Goal: Task Accomplishment & Management: Use online tool/utility

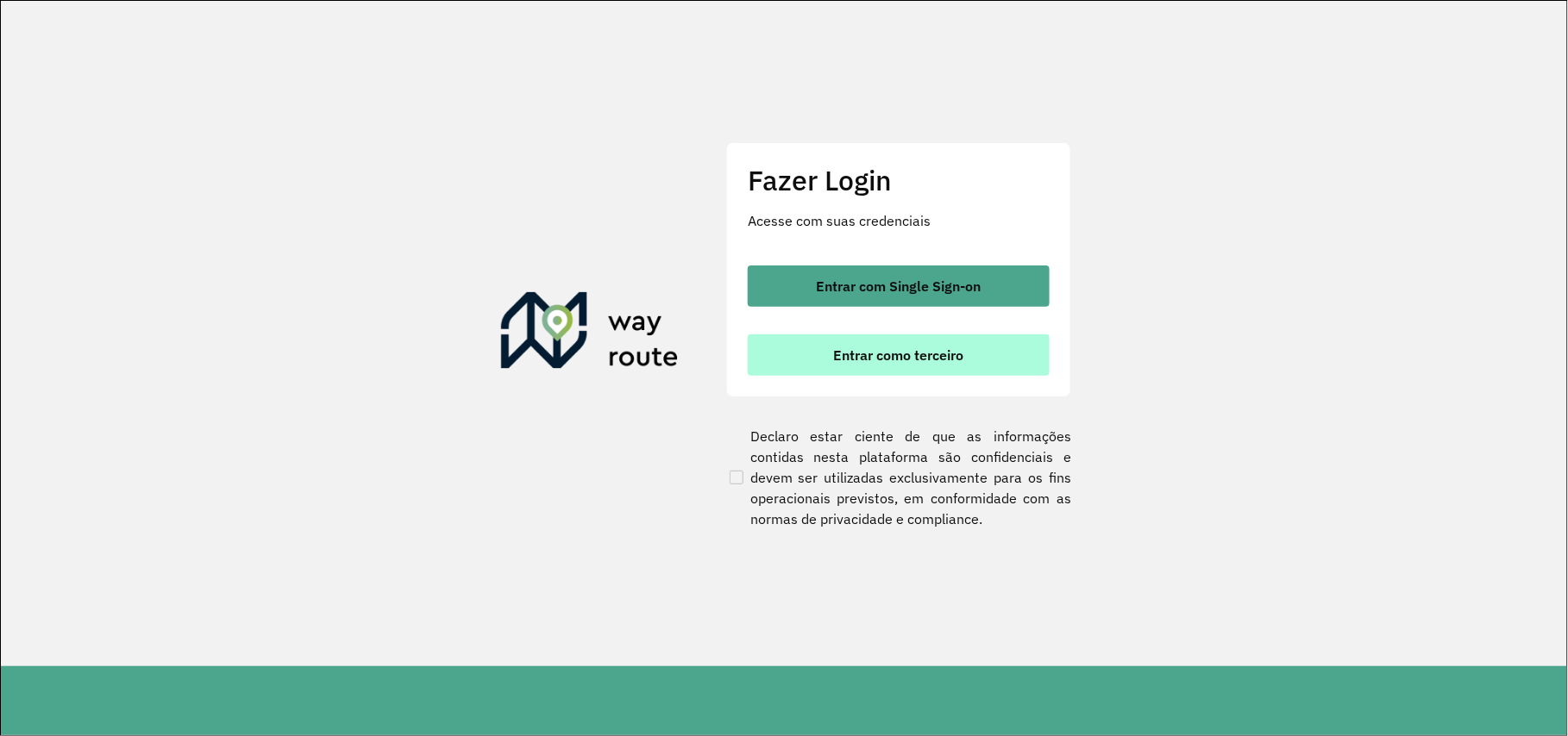
click at [849, 367] on button "Entrar como terceiro" at bounding box center [898, 356] width 302 height 42
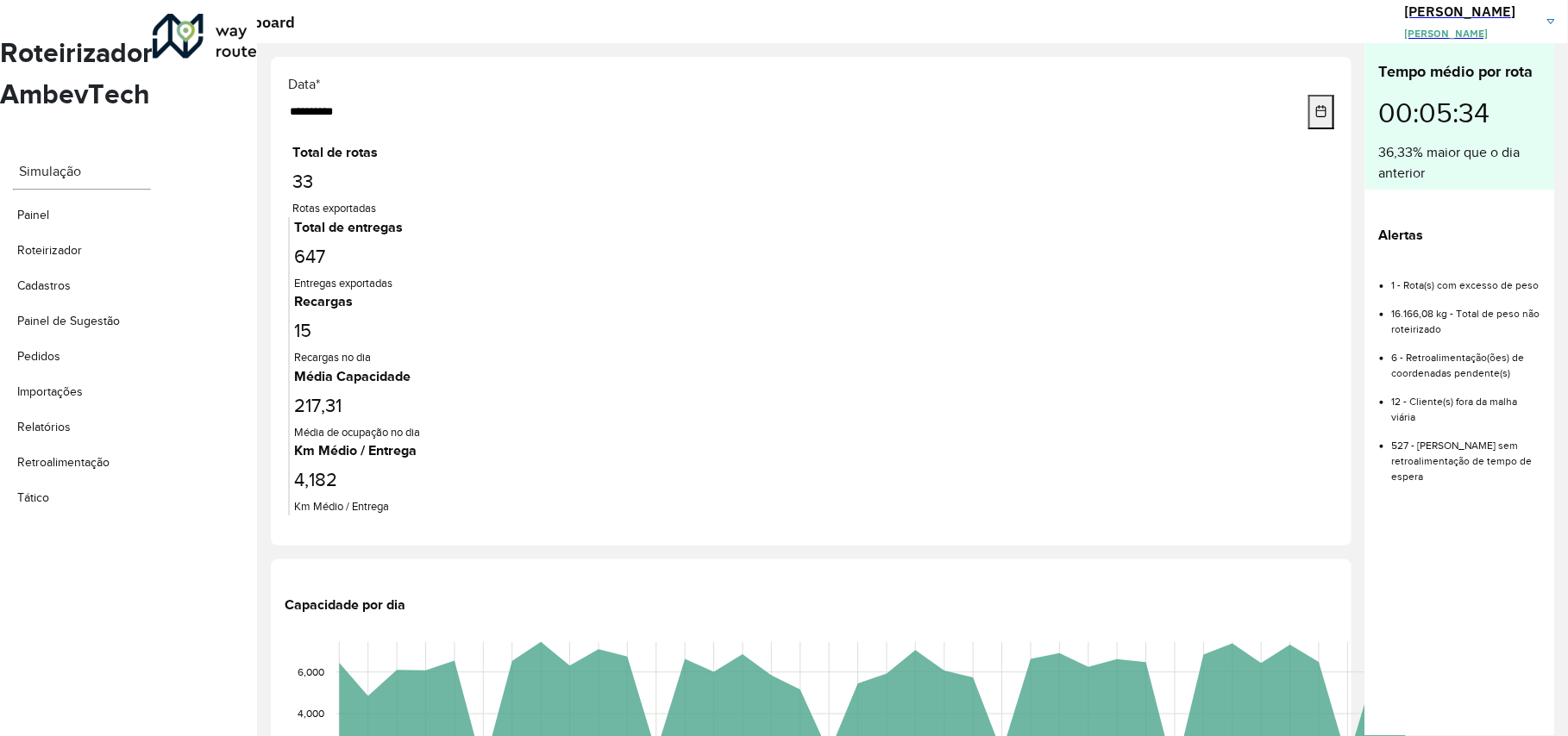
click at [297, 480] on link "Coordenadas" at bounding box center [287, 497] width 211 height 35
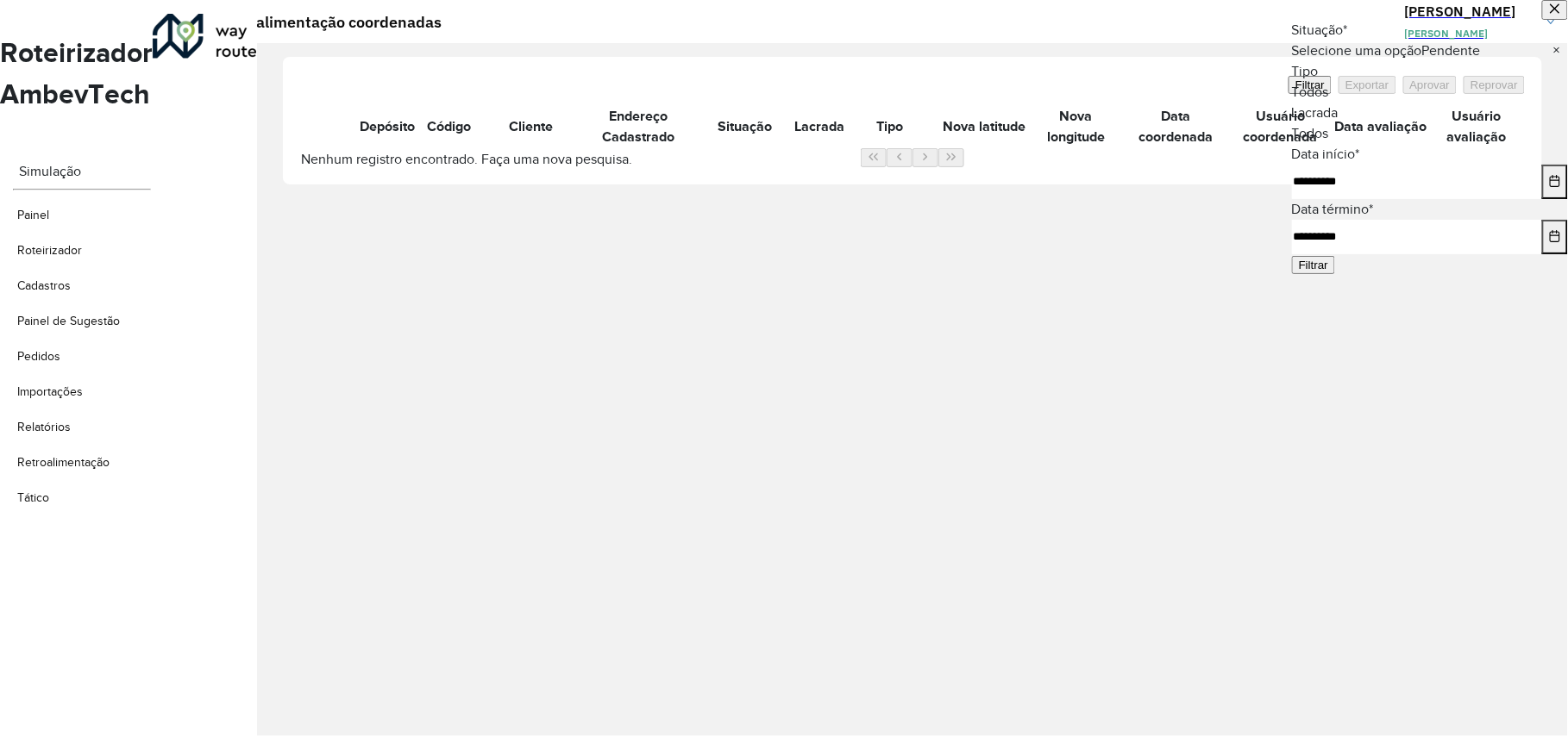
click at [1549, 187] on icon "Choose Date" at bounding box center [1555, 181] width 12 height 12
click at [1335, 274] on button "Filtrar" at bounding box center [1314, 264] width 44 height 18
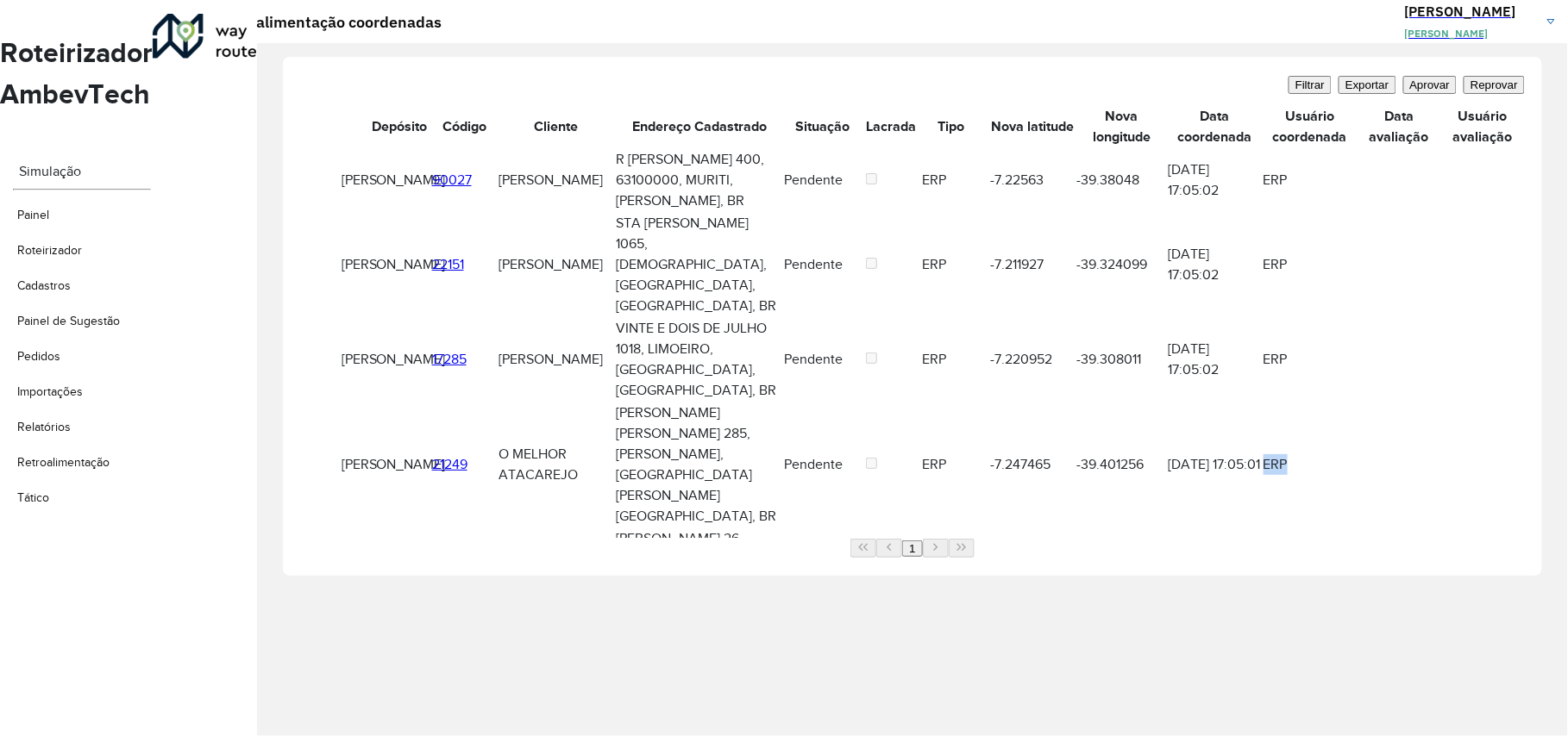
drag, startPoint x: 1272, startPoint y: 501, endPoint x: 1221, endPoint y: 497, distance: 51.2
click at [1263, 497] on td "ERP" at bounding box center [1310, 465] width 95 height 126
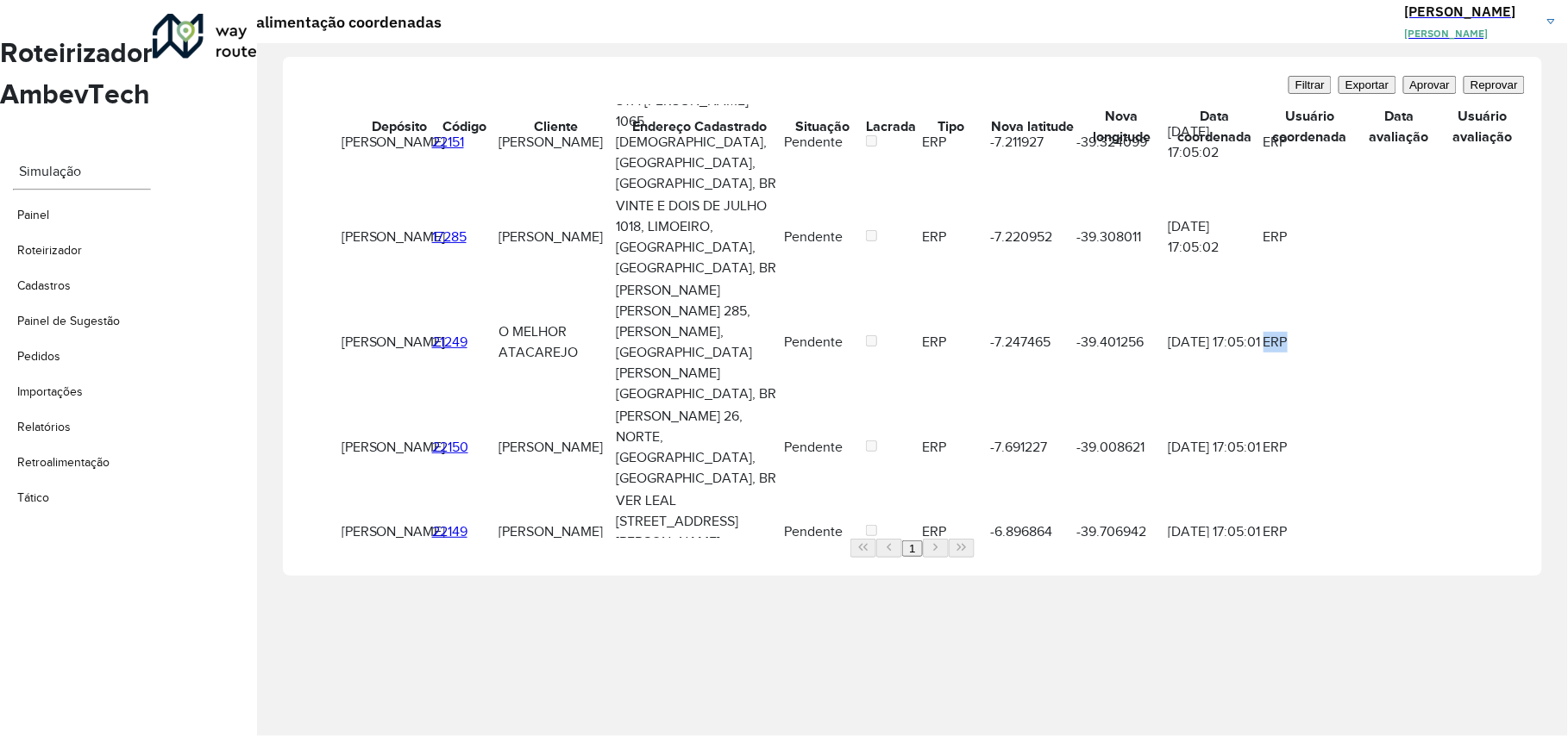
scroll to position [140, 0]
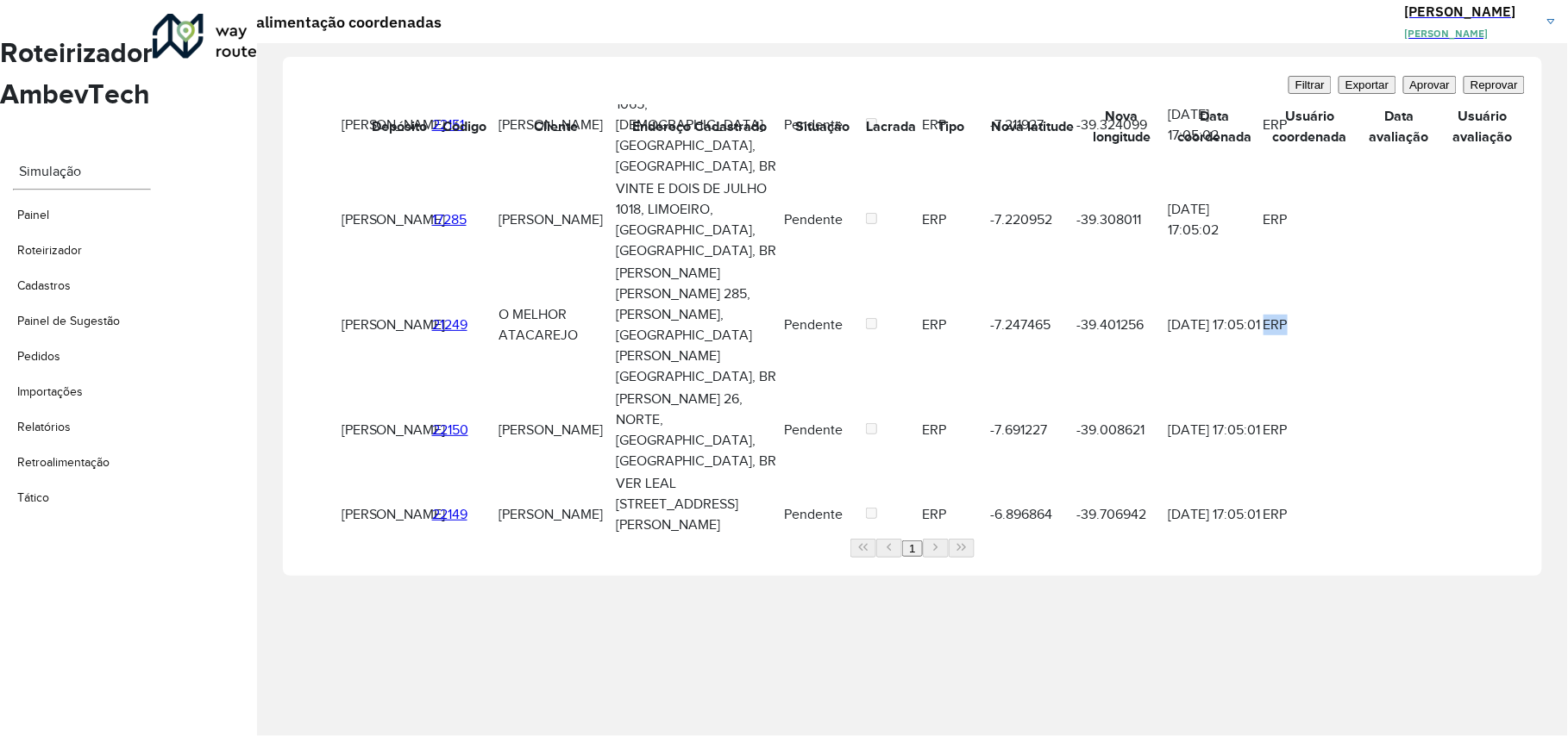
click at [301, 137] on div at bounding box center [307, 137] width 12 height 0
click at [1403, 94] on button "Aprovar" at bounding box center [1430, 85] width 55 height 18
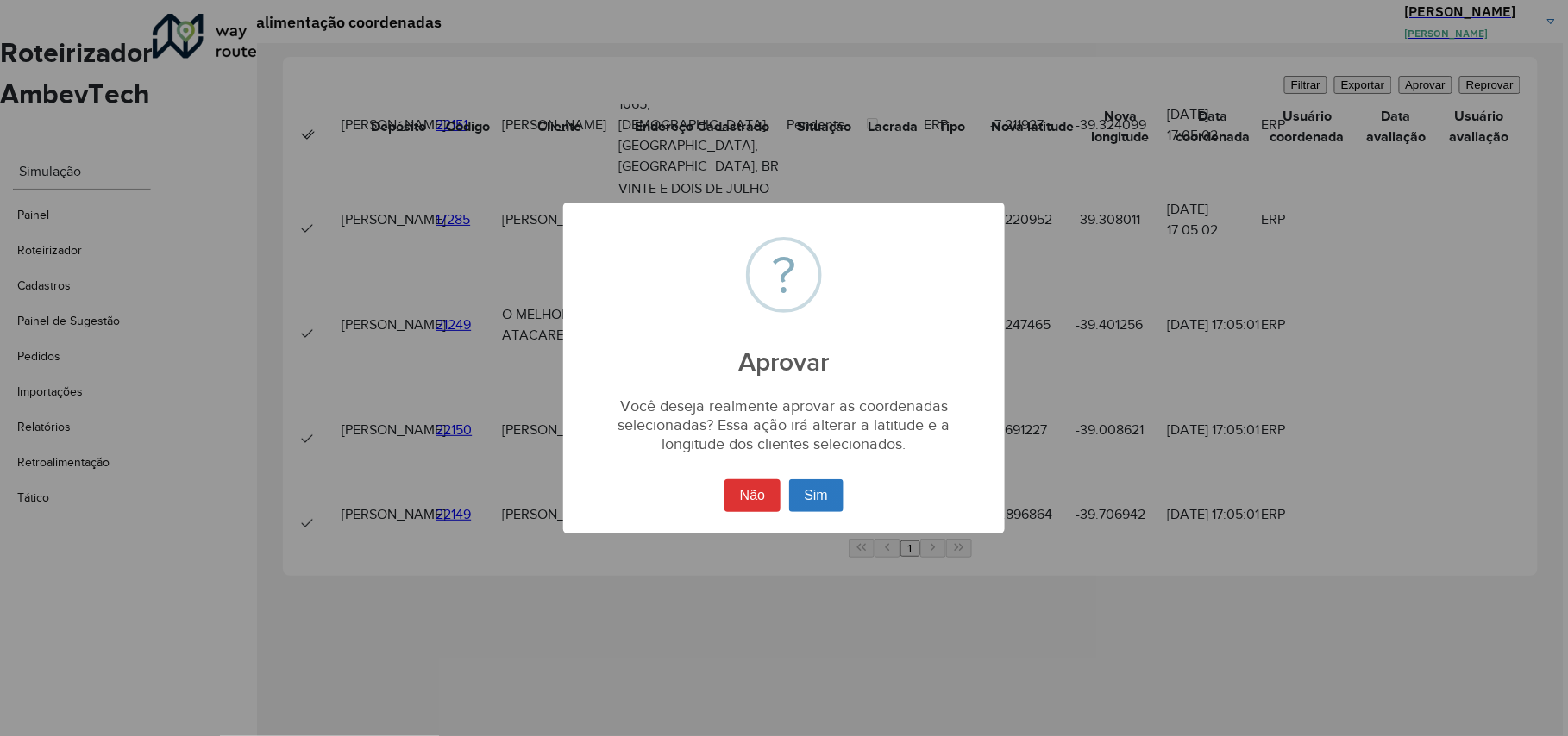
click at [835, 491] on button "Sim" at bounding box center [816, 495] width 55 height 33
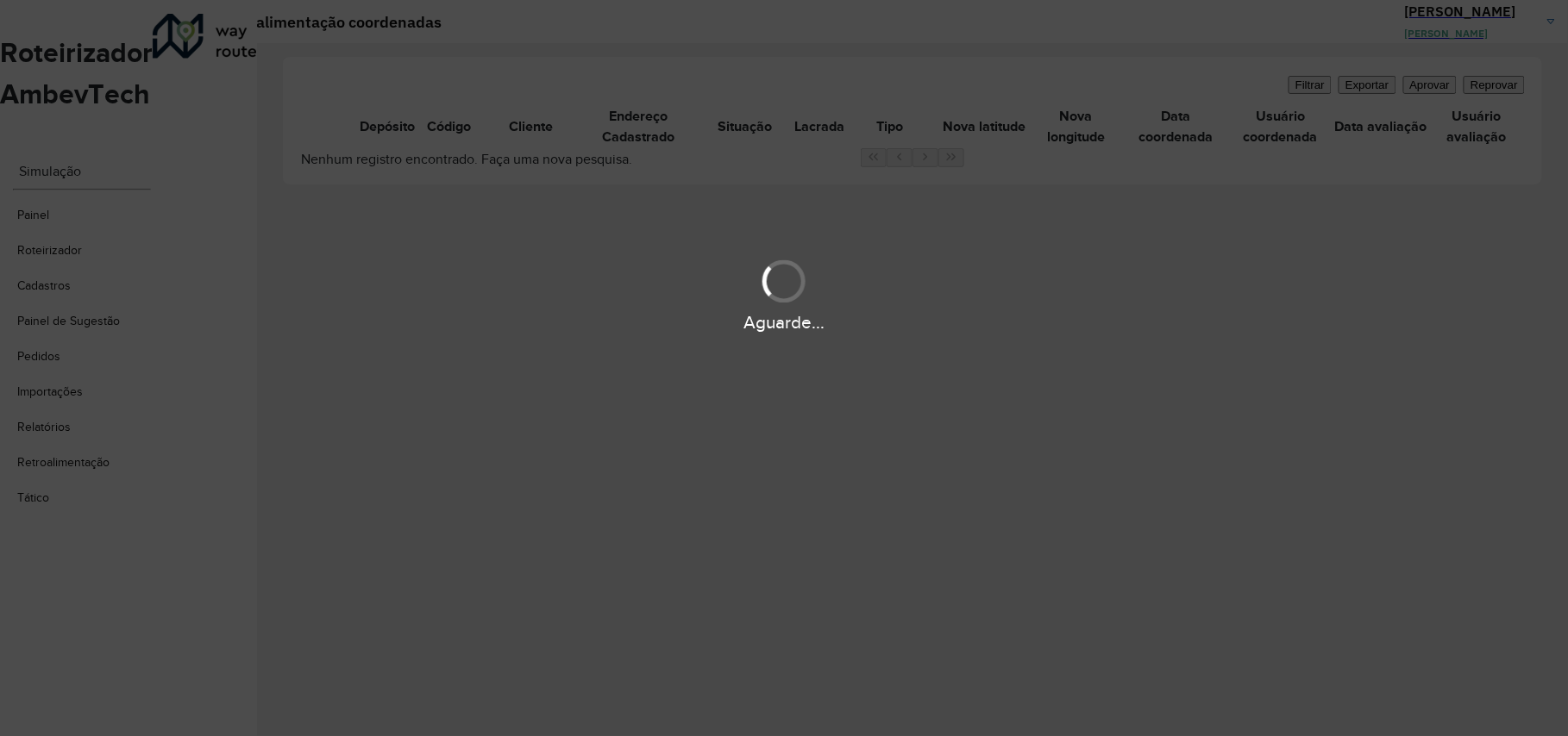
scroll to position [0, 0]
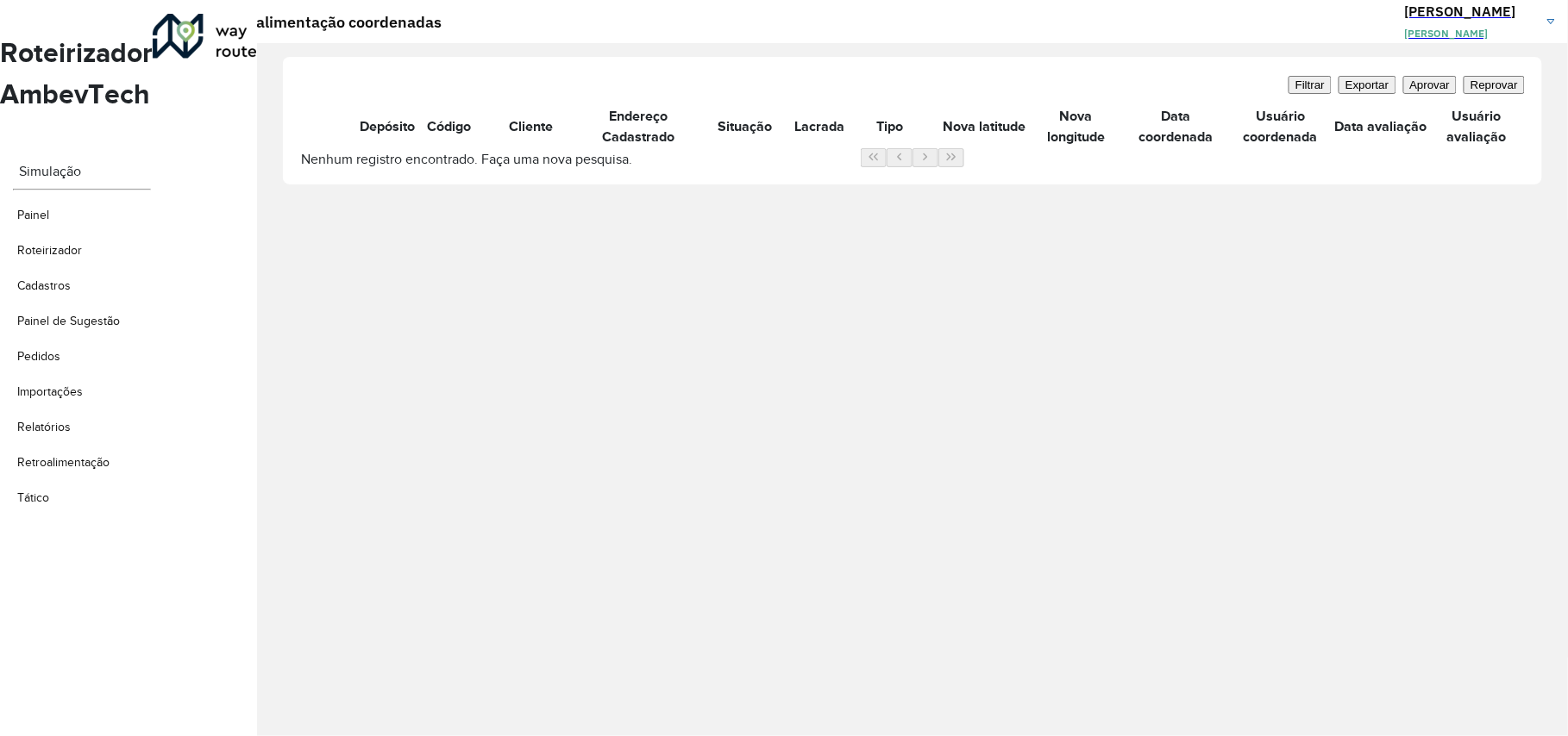
click at [347, 386] on div "Filtrar Exportar Aprovar Reprovar Depósito Código Cliente Endereço Cadastrado S…" at bounding box center [912, 390] width 1311 height 693
click at [153, 56] on div at bounding box center [204, 36] width 104 height 45
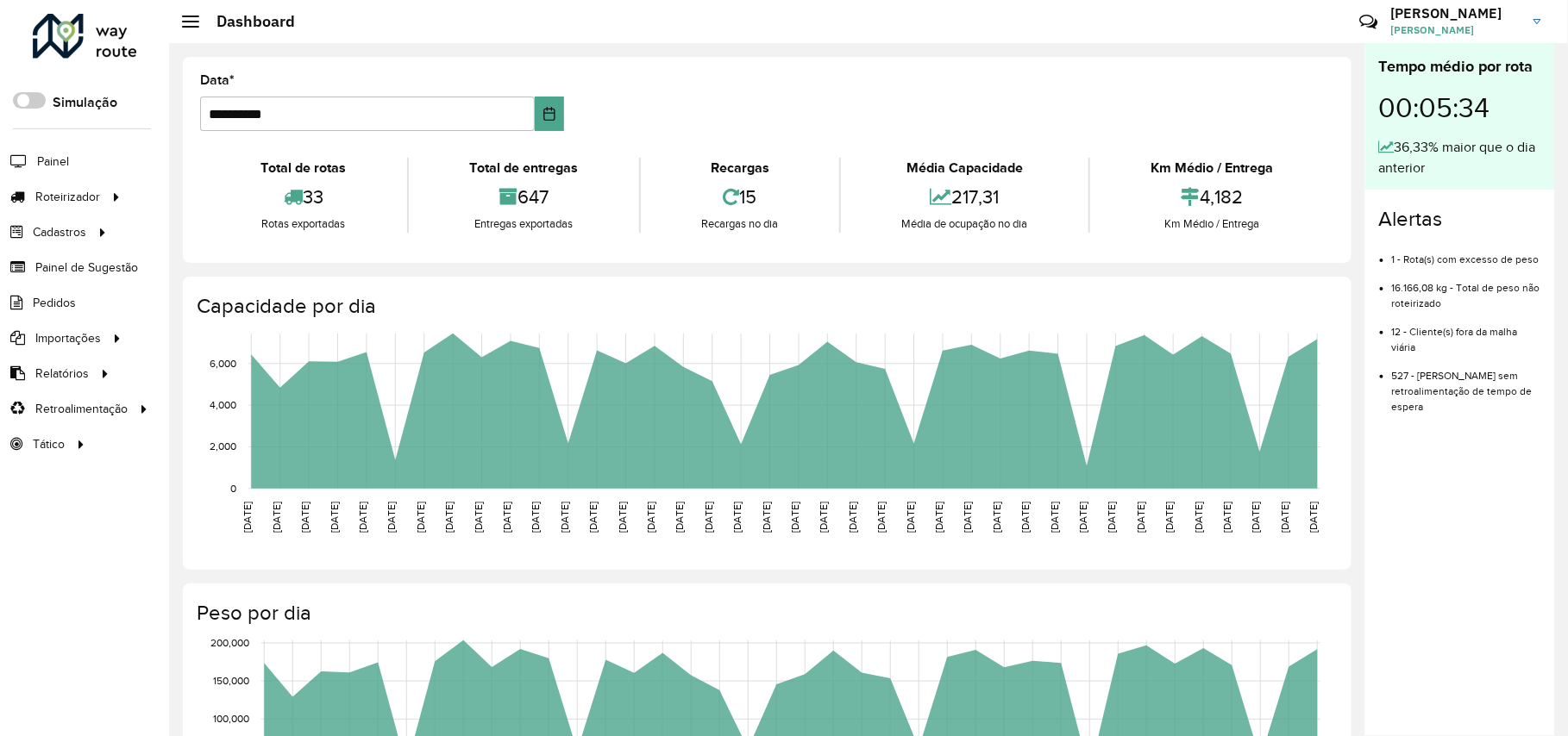
click at [83, 23] on div at bounding box center [84, 36] width 104 height 45
